Goal: Contribute content

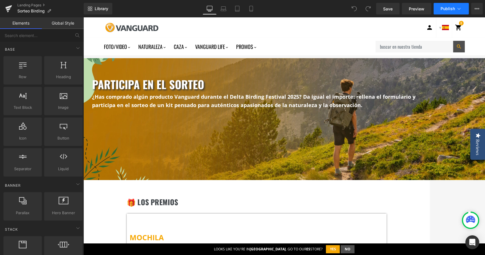
click at [448, 6] on span "Publish" at bounding box center [448, 8] width 14 height 5
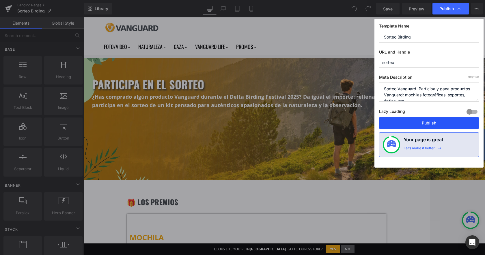
drag, startPoint x: 424, startPoint y: 120, endPoint x: 340, endPoint y: 103, distance: 85.2
click at [424, 121] on button "Publish" at bounding box center [429, 123] width 100 height 12
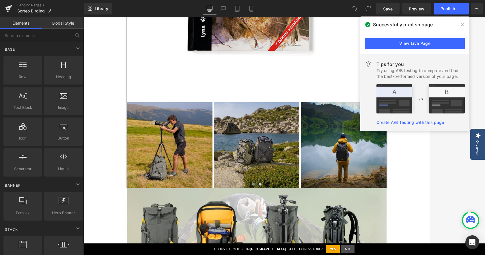
scroll to position [578, 0]
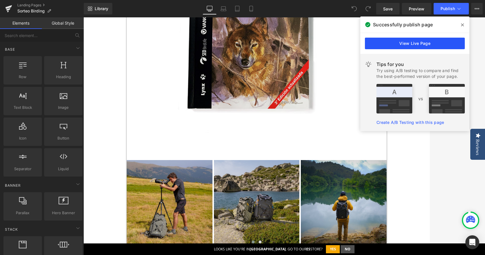
click at [384, 46] on link "View Live Page" at bounding box center [415, 44] width 100 height 12
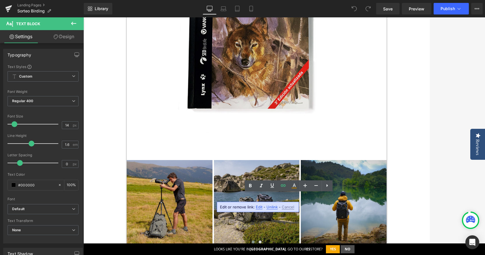
click at [257, 206] on span "Edit" at bounding box center [259, 206] width 7 height 5
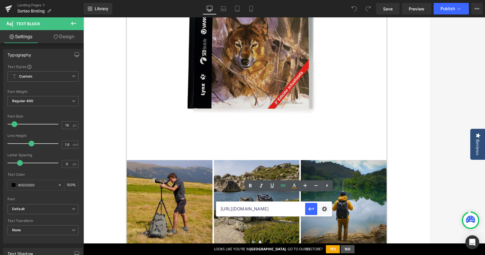
click at [257, 211] on input "[URL][DOMAIN_NAME]" at bounding box center [260, 208] width 89 height 14
paste input "Sorteo_DBF_25.pdf?v=1756454452"
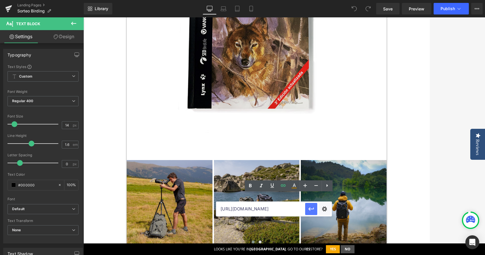
type input "[URL][DOMAIN_NAME]"
click at [307, 210] on button "button" at bounding box center [311, 209] width 12 height 12
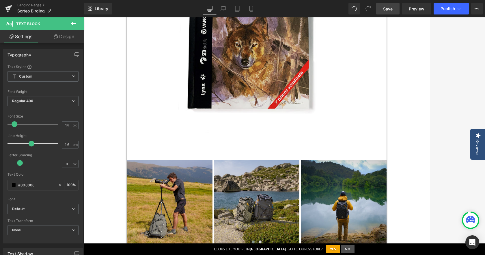
click at [386, 9] on span "Save" at bounding box center [388, 9] width 10 height 6
click at [459, 10] on icon at bounding box center [460, 9] width 6 height 6
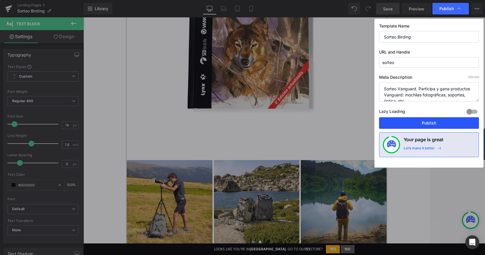
click at [427, 125] on button "Publish" at bounding box center [429, 123] width 100 height 12
